Goal: Transaction & Acquisition: Purchase product/service

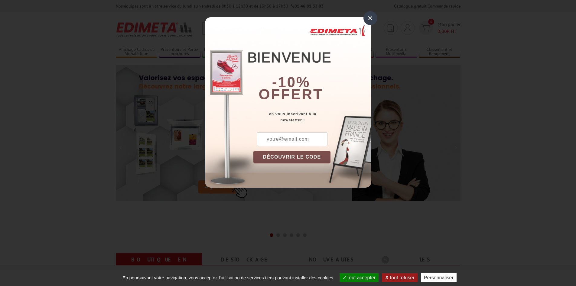
click at [367, 18] on div "×" at bounding box center [370, 18] width 14 height 14
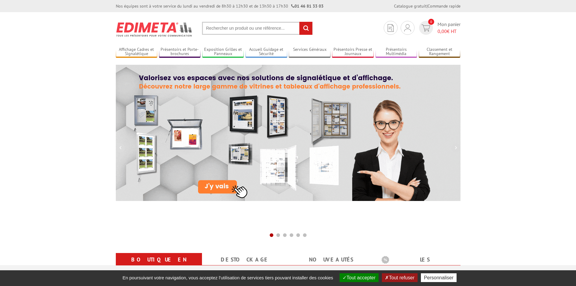
click at [229, 29] on input "text" at bounding box center [257, 28] width 111 height 13
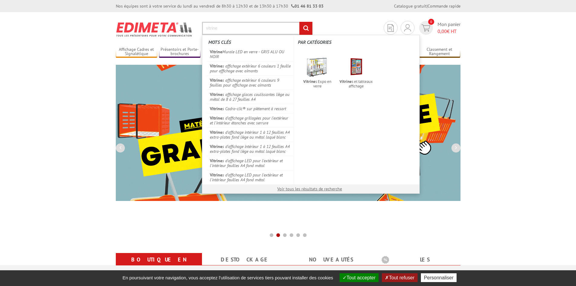
type input "vitrine"
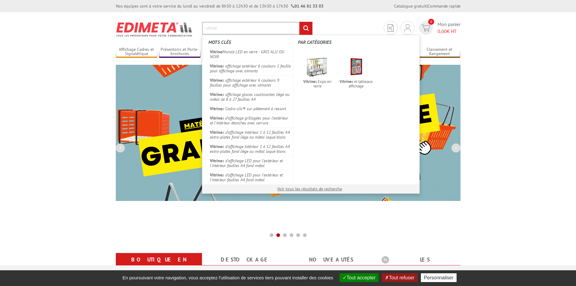
click at [299, 22] on input "rechercher" at bounding box center [305, 28] width 13 height 13
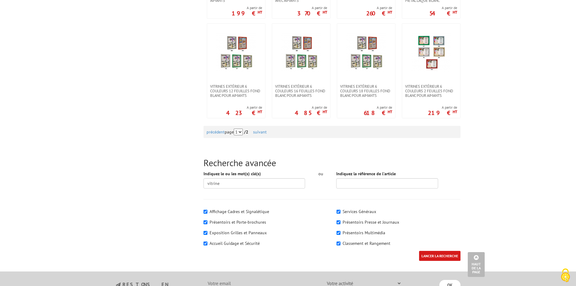
scroll to position [604, 0]
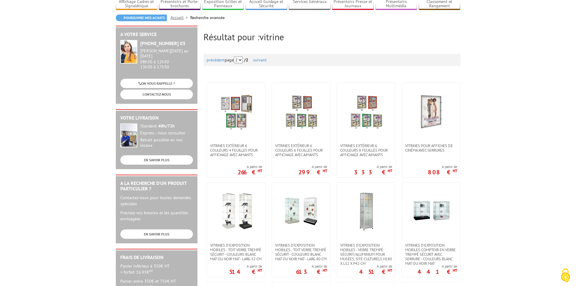
scroll to position [60, 0]
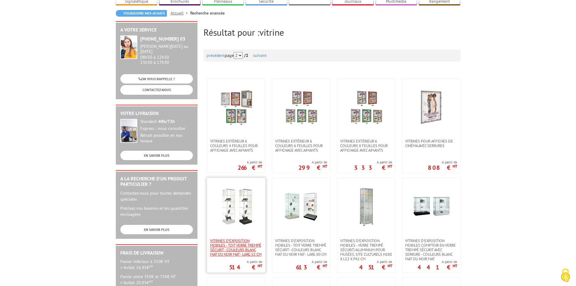
click at [230, 238] on span "Vitrines d'exposition mobiles - toit verre trempé sécurit - couleurs blanc mat …" at bounding box center [236, 247] width 52 height 18
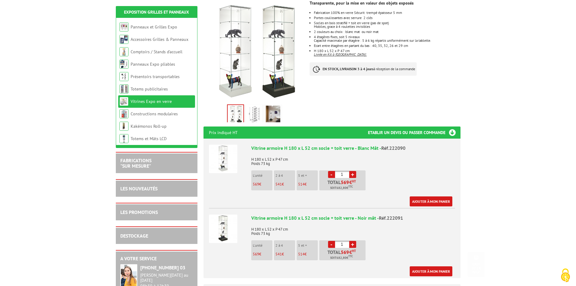
scroll to position [121, 0]
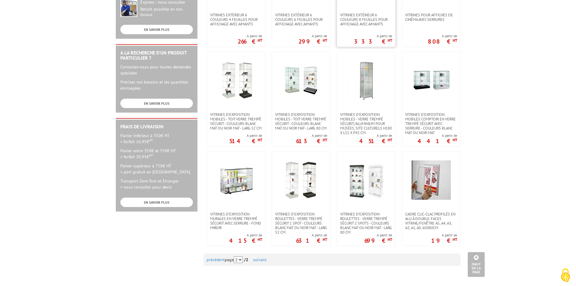
scroll to position [211, 0]
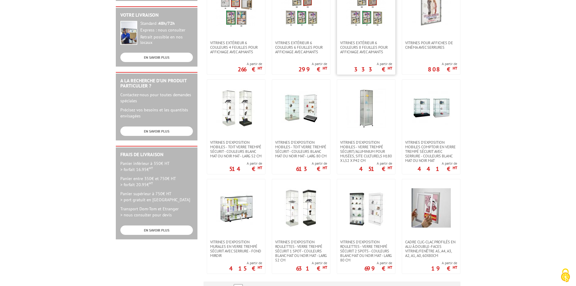
scroll to position [151, 0]
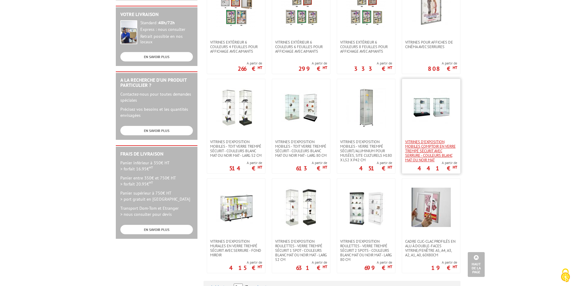
click at [426, 147] on span "Vitrines d'exposition mobiles comptoir en verre trempé sécurit avec serrure - c…" at bounding box center [431, 150] width 52 height 23
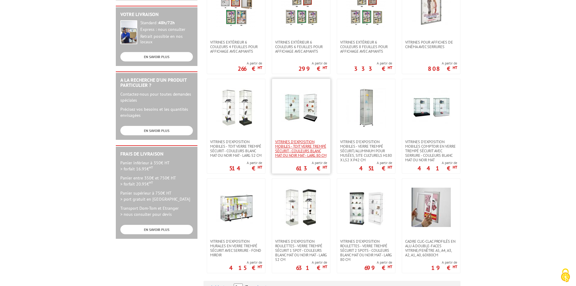
click at [290, 153] on span "Vitrines d'exposition mobiles - toit verre trempé sécurit - couleurs blanc mat …" at bounding box center [301, 148] width 52 height 18
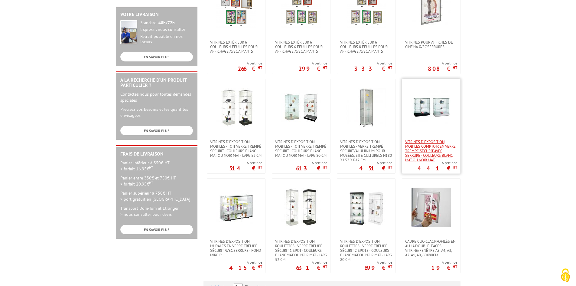
click at [426, 145] on span "Vitrines d'exposition mobiles comptoir en verre trempé sécurit avec serrure - c…" at bounding box center [431, 150] width 52 height 23
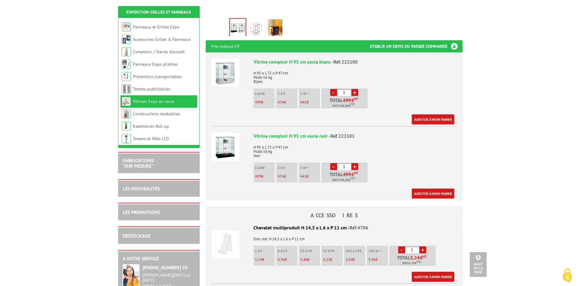
scroll to position [211, 0]
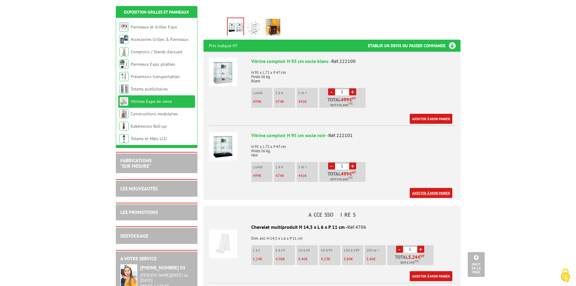
click at [430, 188] on link "Ajouter à mon panier" at bounding box center [430, 193] width 43 height 10
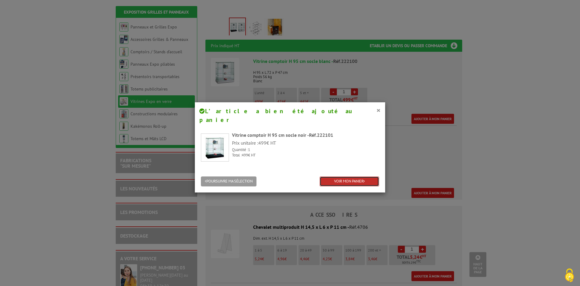
click at [329, 176] on link "VOIR MON PANIER" at bounding box center [350, 181] width 60 height 10
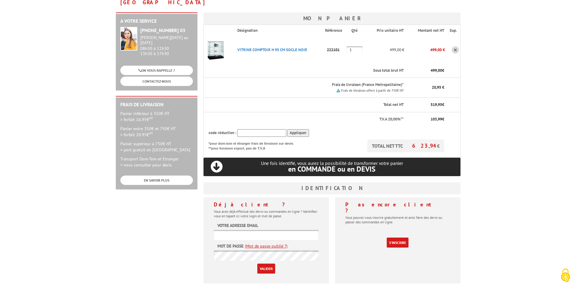
scroll to position [91, 0]
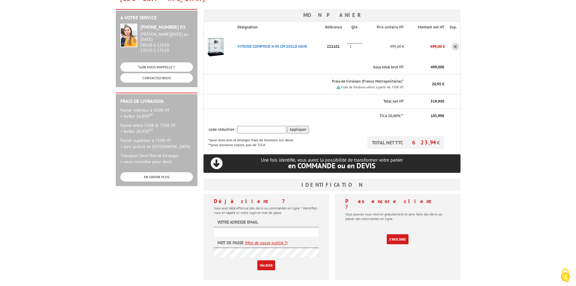
click at [227, 226] on input "text" at bounding box center [266, 231] width 105 height 10
type input "sangenard@cuc.fr"
click at [272, 239] on link "(Mot de passe oublié ?)" at bounding box center [266, 242] width 43 height 6
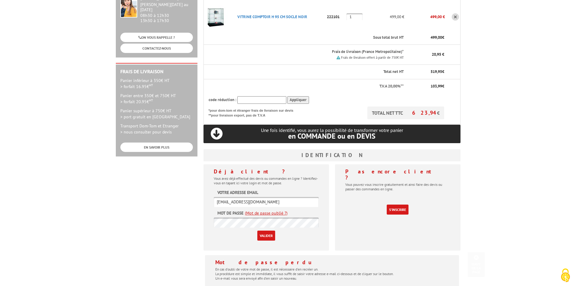
scroll to position [181, 0]
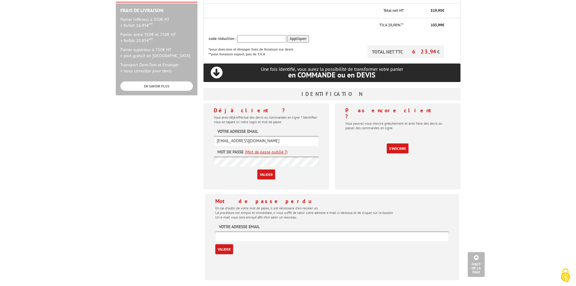
click at [246, 231] on input "text" at bounding box center [331, 236] width 233 height 10
type input "sangenard@cuc.fr"
click at [224, 244] on input "Valider" at bounding box center [224, 249] width 18 height 10
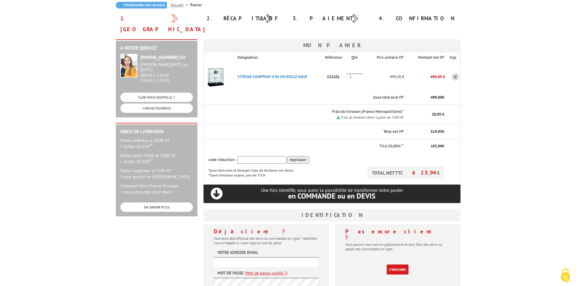
scroll to position [151, 0]
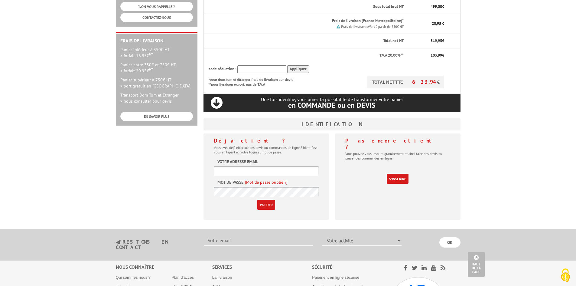
click at [276, 179] on link "(Mot de passe oublié ?)" at bounding box center [266, 182] width 43 height 6
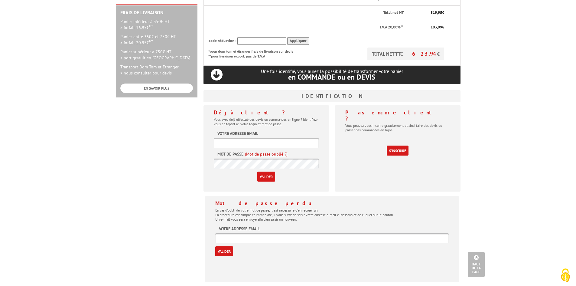
scroll to position [211, 0]
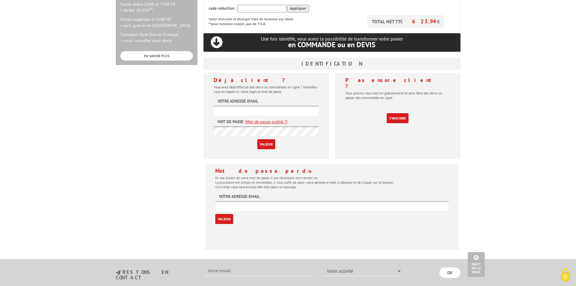
click at [231, 201] on input "text" at bounding box center [331, 206] width 233 height 10
type input "[EMAIL_ADDRESS][DOMAIN_NAME]"
click at [227, 214] on input "Valider" at bounding box center [224, 219] width 18 height 10
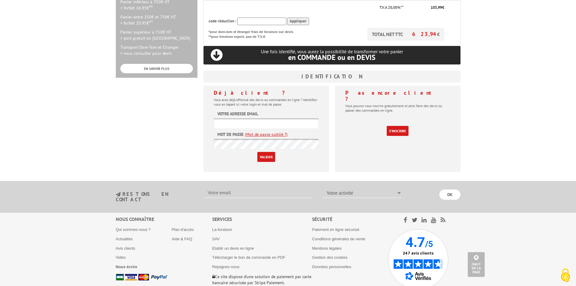
scroll to position [218, 0]
